Goal: Task Accomplishment & Management: Manage account settings

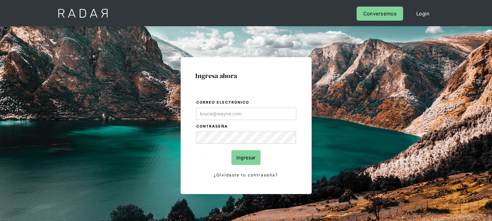
type input "[EMAIL_ADDRESS][DOMAIN_NAME]"
click at [245, 154] on input "Ingresar" at bounding box center [245, 157] width 29 height 15
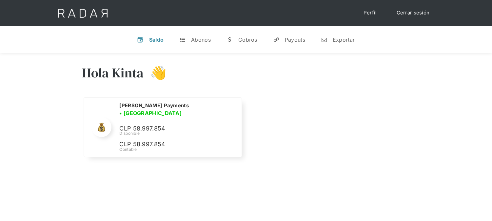
click at [415, 13] on link "Cerrar sesión" at bounding box center [413, 13] width 46 height 13
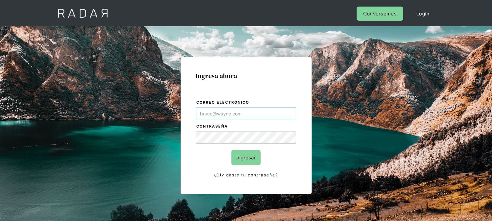
type input "[EMAIL_ADDRESS][DOMAIN_NAME]"
click at [241, 158] on input "Ingresar" at bounding box center [245, 157] width 29 height 15
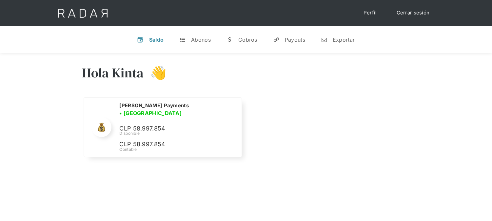
click at [418, 13] on link "Cerrar sesión" at bounding box center [413, 13] width 46 height 13
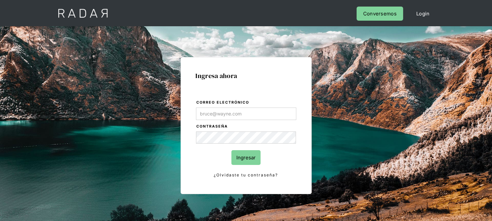
type input "[EMAIL_ADDRESS][DOMAIN_NAME]"
click at [251, 161] on input "Ingresar" at bounding box center [245, 157] width 29 height 15
